Goal: Find specific page/section: Find specific page/section

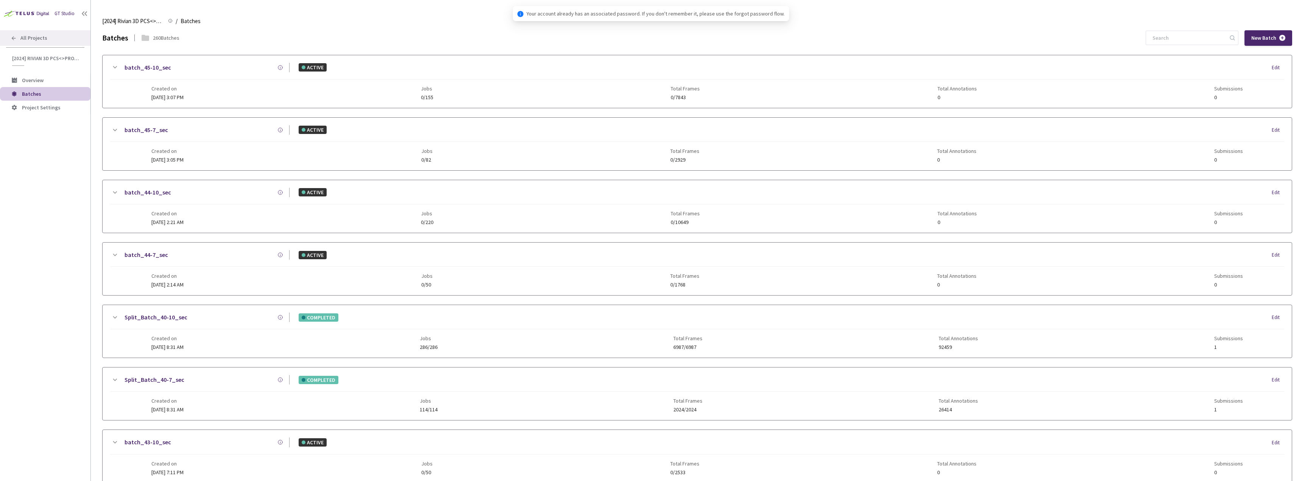
click at [45, 39] on span "All Projects" at bounding box center [33, 38] width 27 height 6
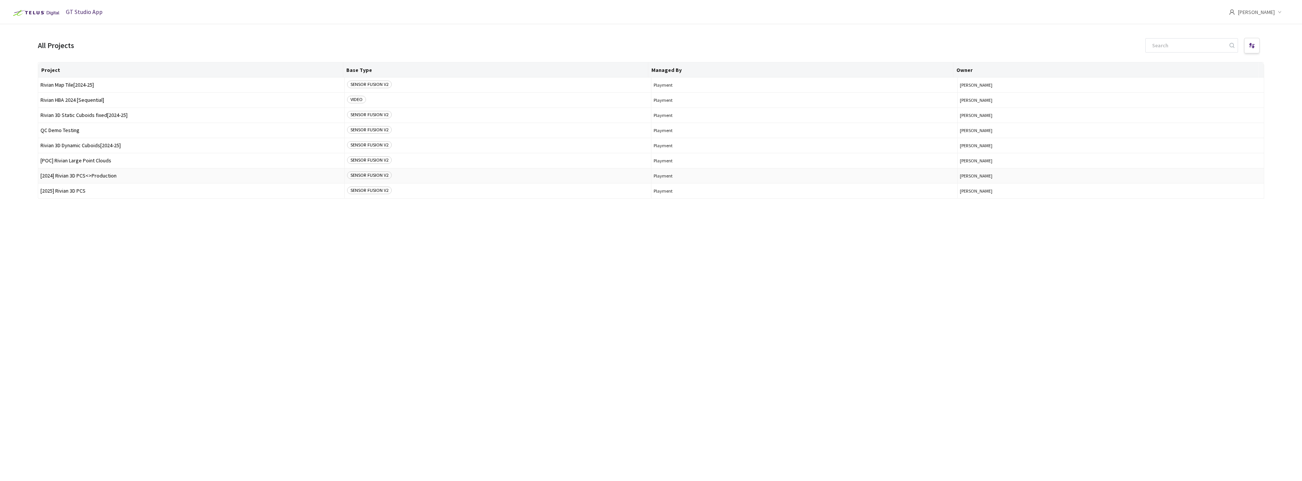
click at [93, 175] on span "[2024] Rivian 3D PCS<>Production" at bounding box center [191, 176] width 302 height 6
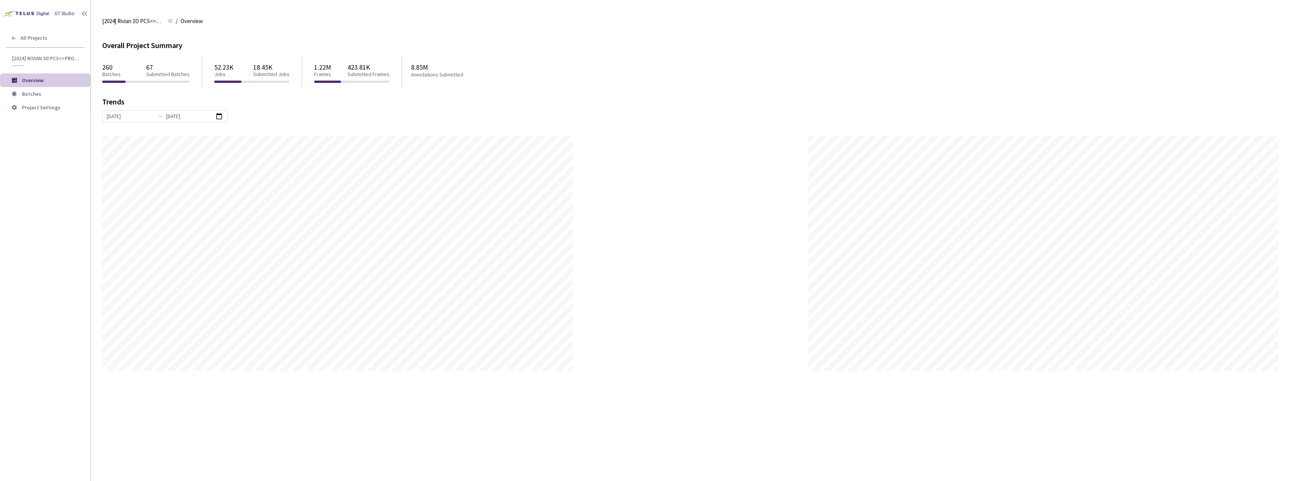
scroll to position [481, 1302]
click at [39, 90] on li "Batches" at bounding box center [45, 94] width 90 height 14
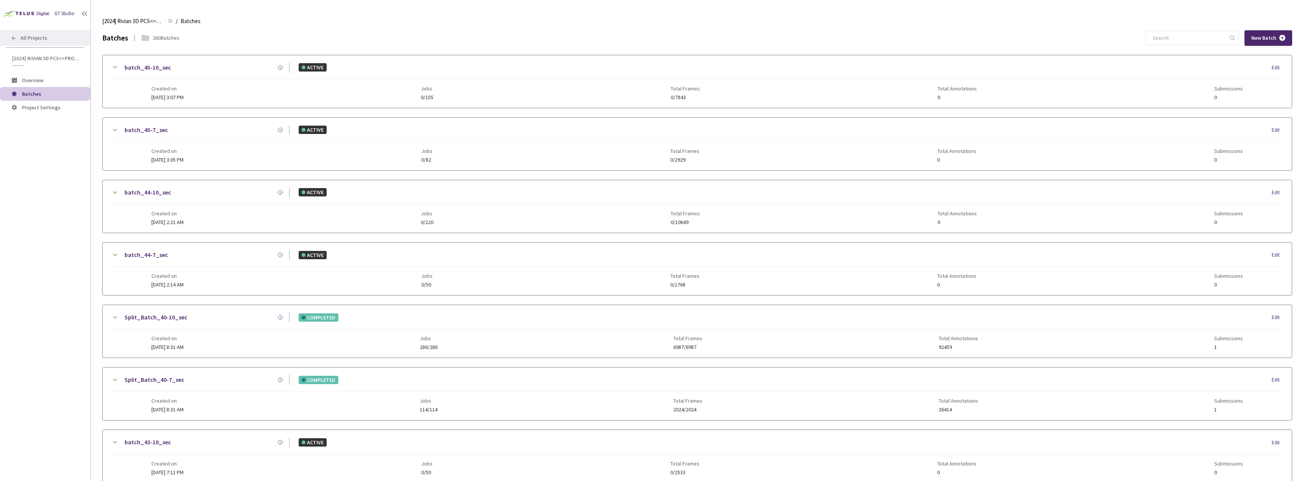
click at [50, 41] on div "All Projects" at bounding box center [45, 38] width 90 height 16
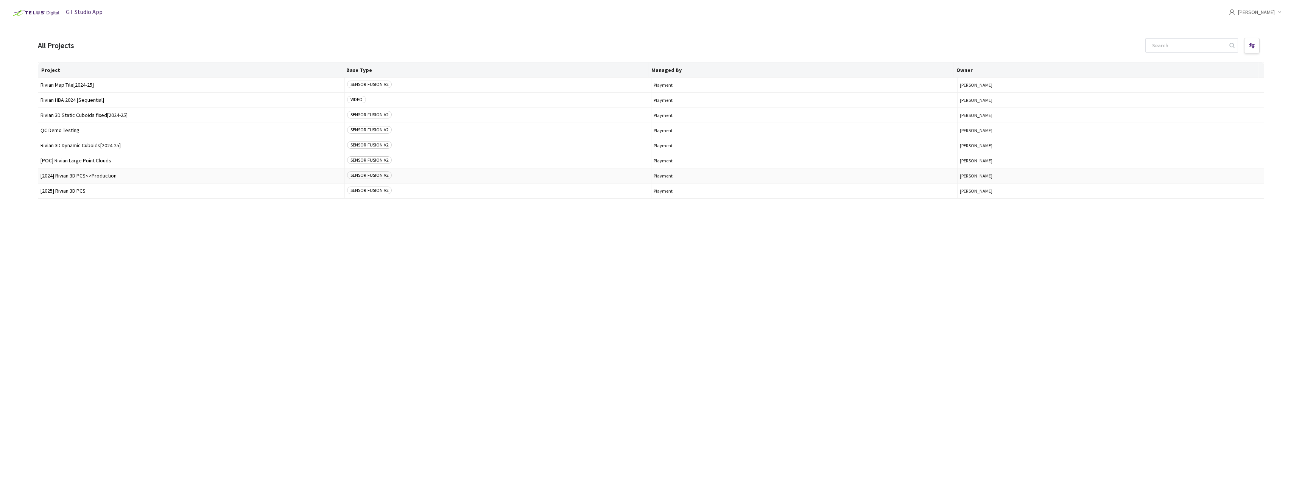
click at [87, 175] on span "[2024] Rivian 3D PCS<>Production" at bounding box center [191, 176] width 302 height 6
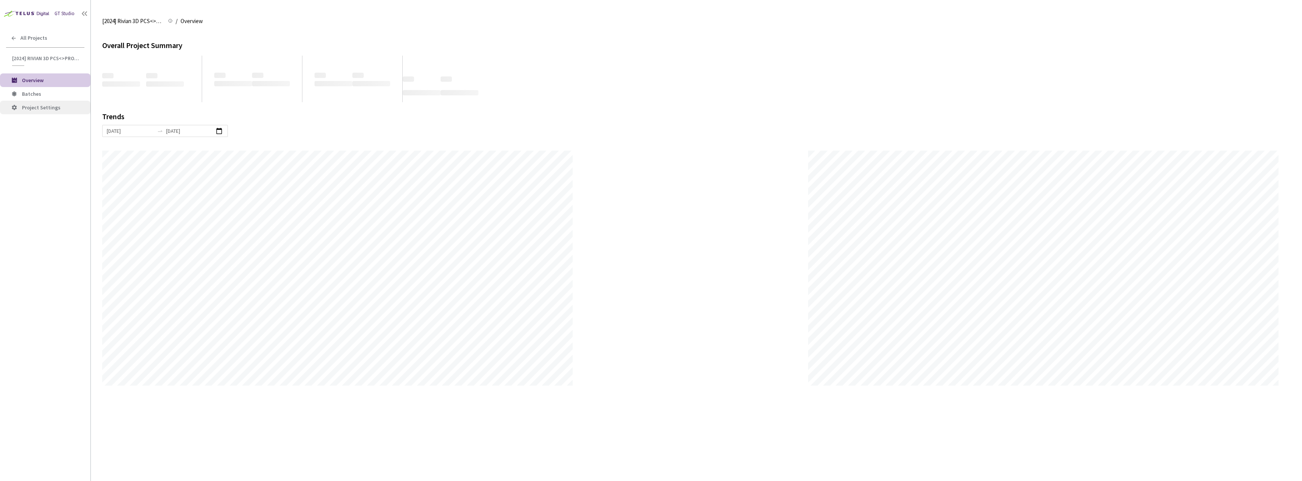
scroll to position [481, 1302]
click at [50, 96] on span "Batches" at bounding box center [53, 94] width 62 height 6
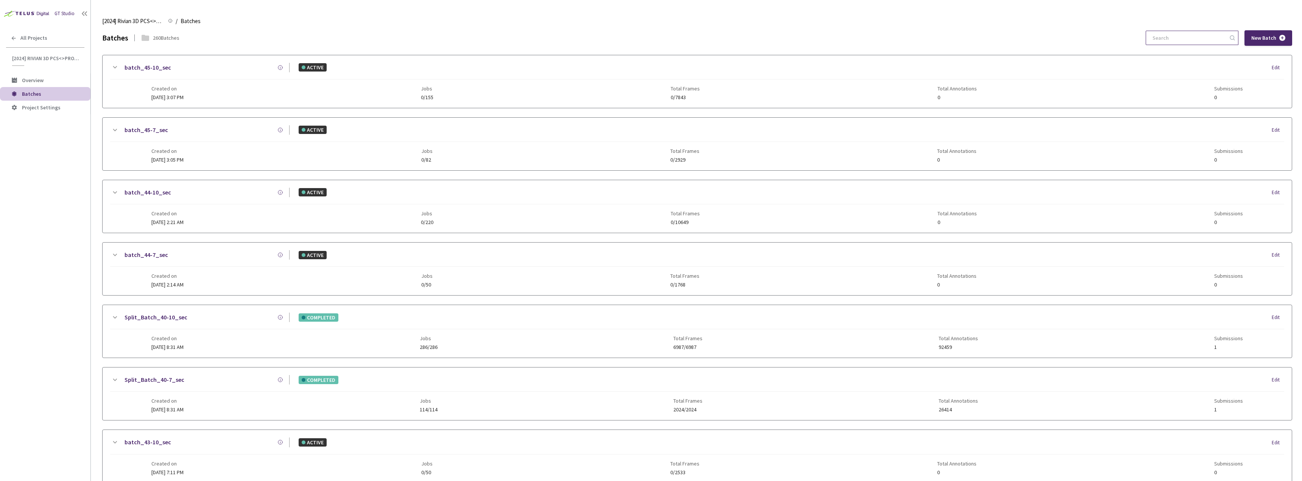
click at [1188, 40] on input at bounding box center [1188, 38] width 81 height 14
click at [51, 45] on div "All Projects" at bounding box center [45, 38] width 90 height 16
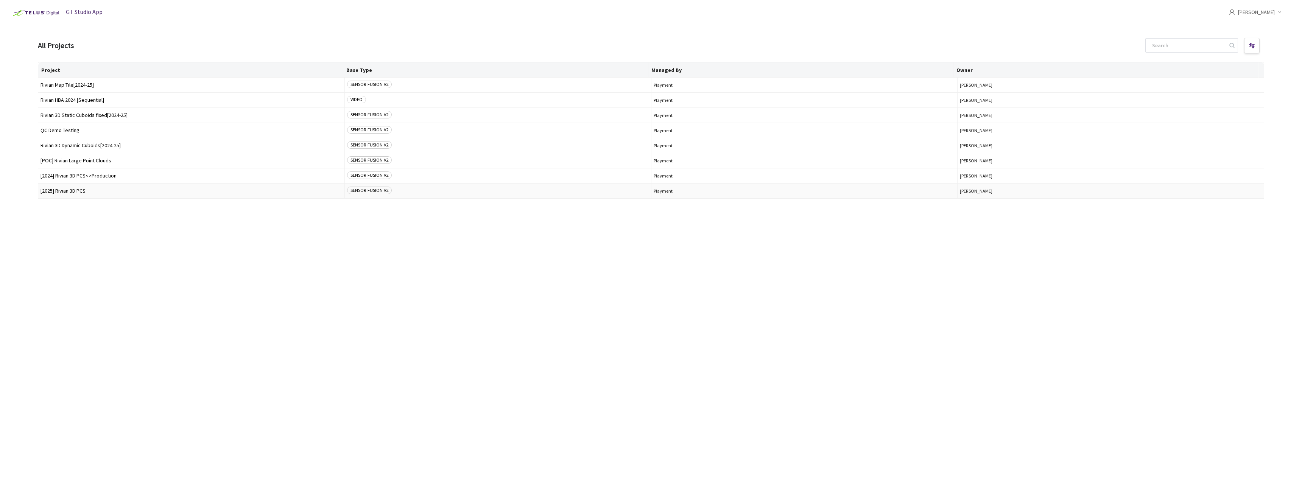
click at [76, 193] on span "[2025] Rivian 3D PCS" at bounding box center [191, 191] width 302 height 6
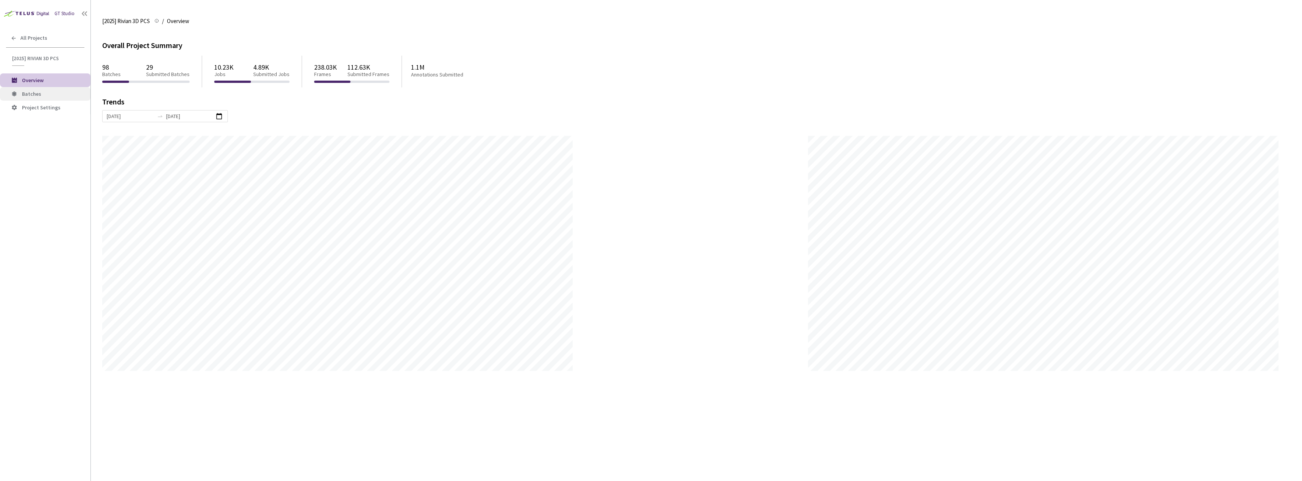
click at [47, 92] on span "Batches" at bounding box center [53, 94] width 62 height 6
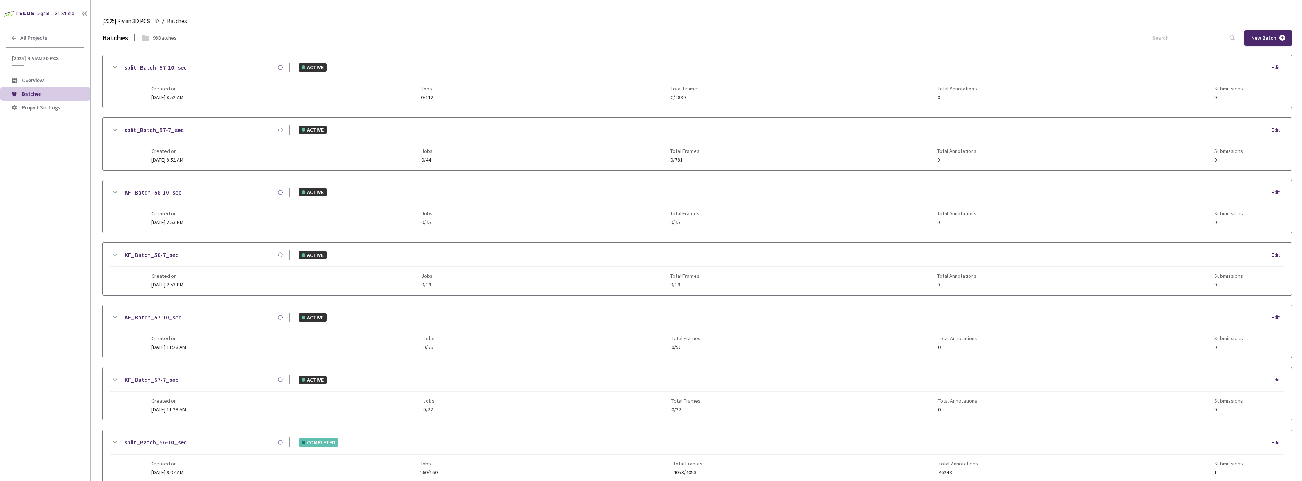
click at [1193, 43] on input at bounding box center [1188, 38] width 81 height 14
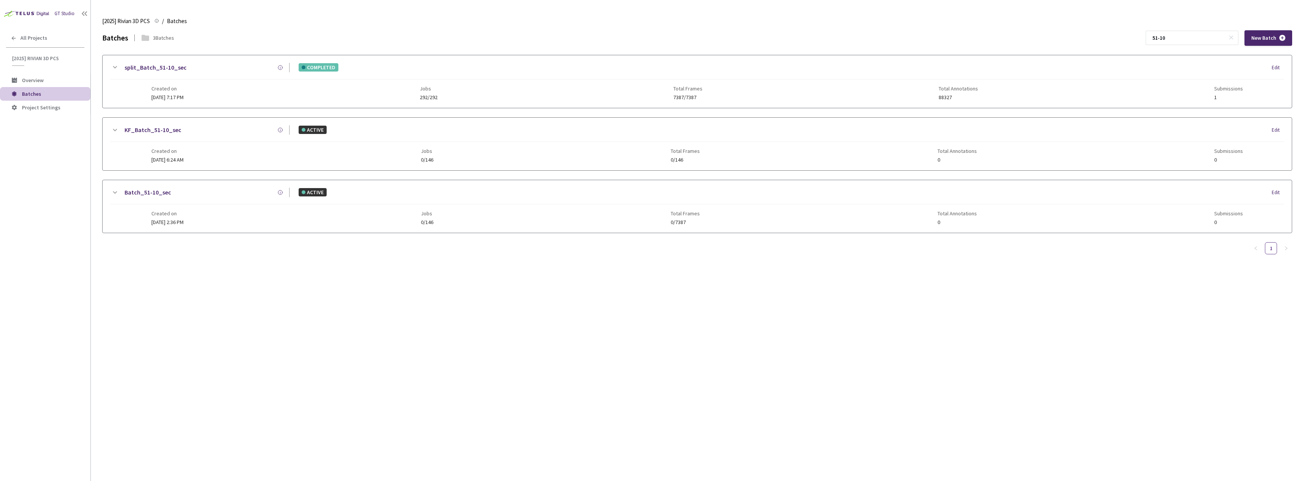
type input "51-10"
click at [230, 87] on div "Created on [DATE] 7:17 PM Jobs 292/292 Total Frames 7387/7387 Total Annotations…" at bounding box center [697, 89] width 1092 height 21
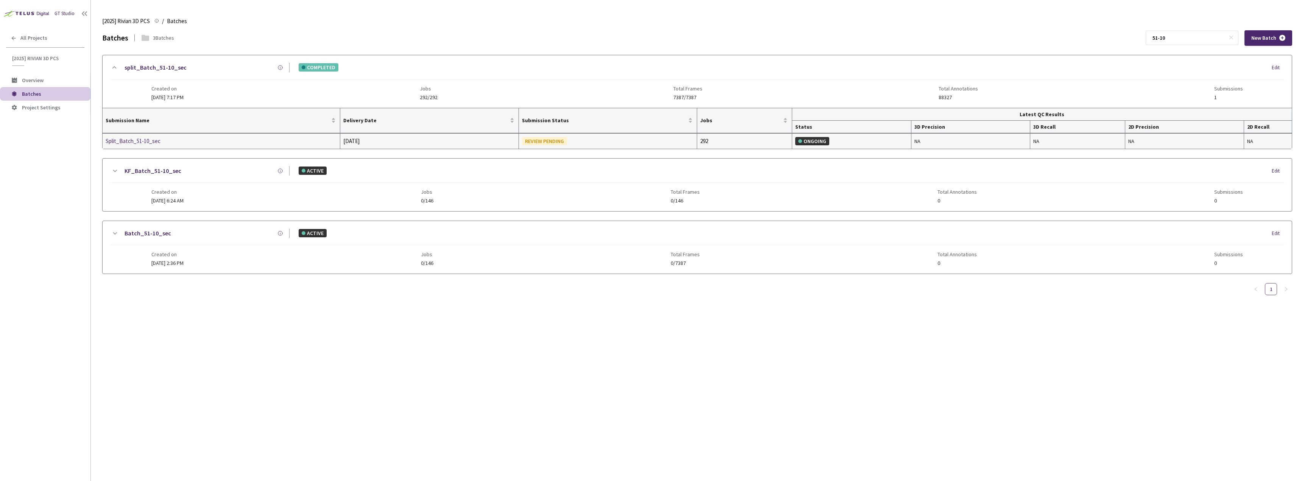
click at [140, 142] on div "Split_Batch_51-10_sec" at bounding box center [146, 141] width 80 height 9
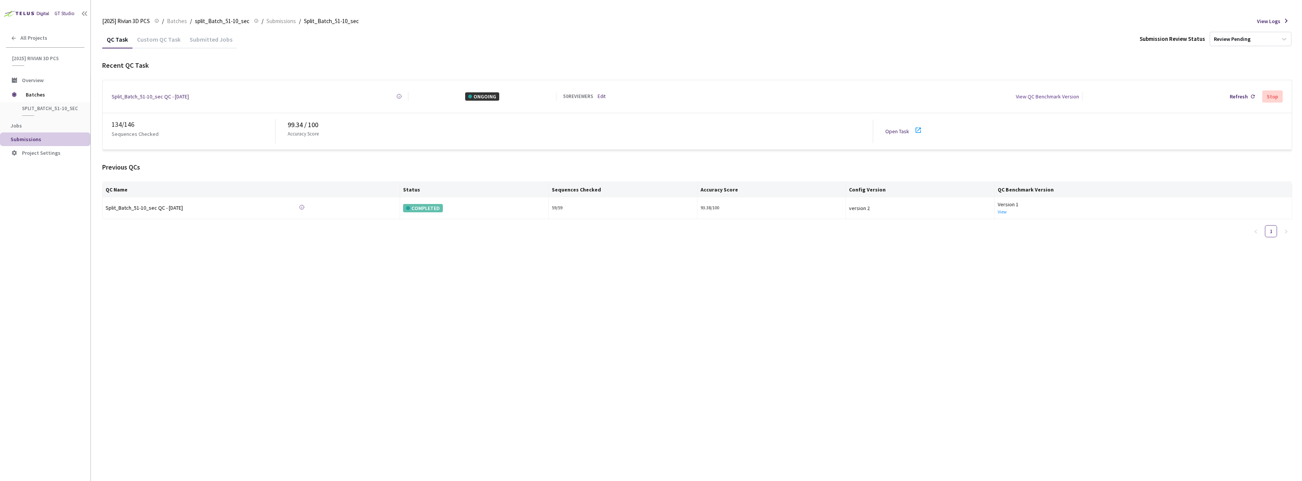
click at [905, 128] on link "Open Task" at bounding box center [897, 131] width 24 height 7
